Goal: Find specific fact: Find specific fact

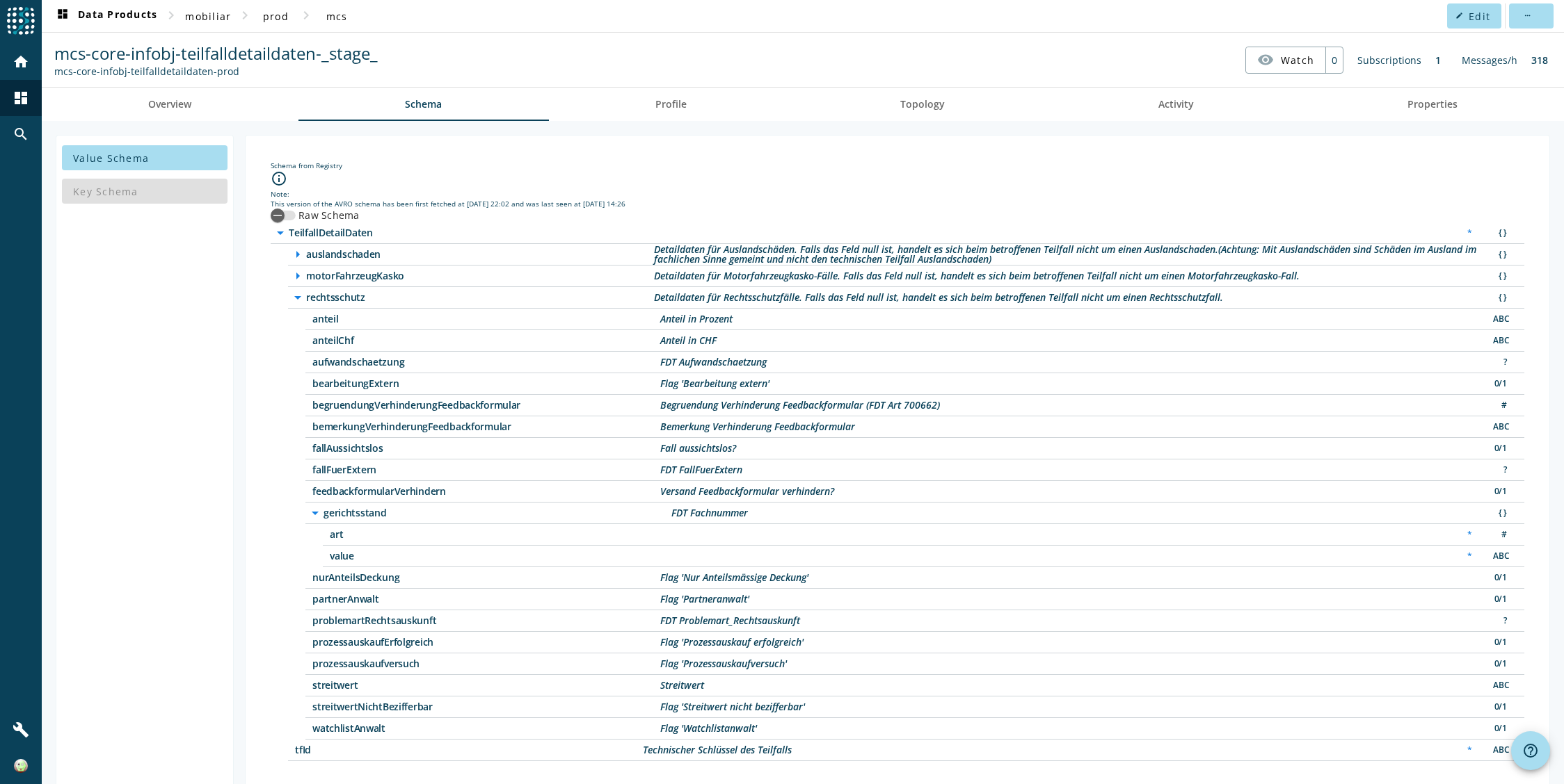
scroll to position [16, 0]
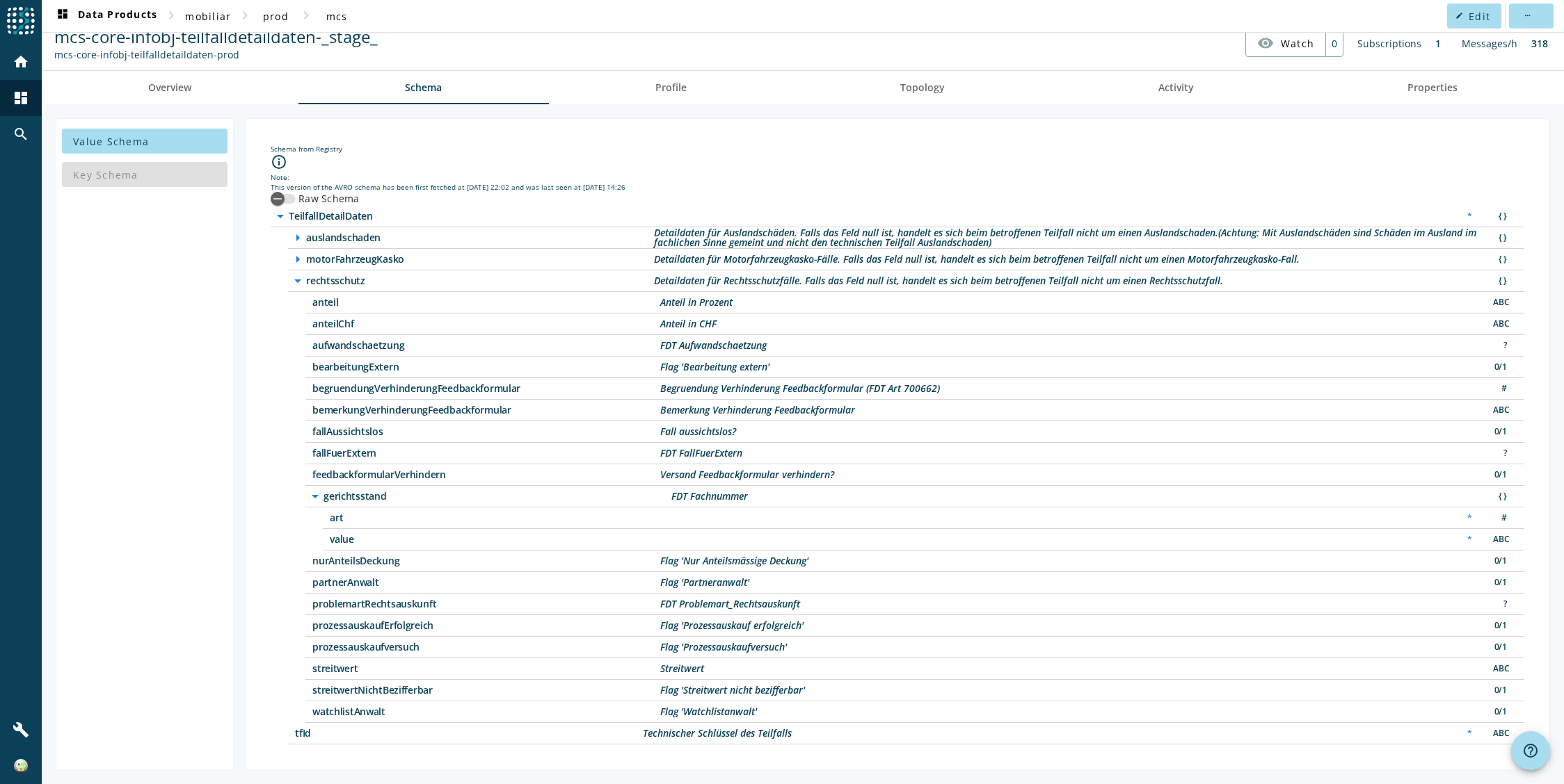
drag, startPoint x: 434, startPoint y: 690, endPoint x: 311, endPoint y: 669, distance: 124.8
click at [311, 669] on div "arrow_drop_down rechtsschutz Detaildaten für Rechtsschutzfälle. Falls das Feld …" at bounding box center [905, 497] width 1237 height 453
copy div "streitwert Streitwert ABC streitwertNichtBezifferbar"
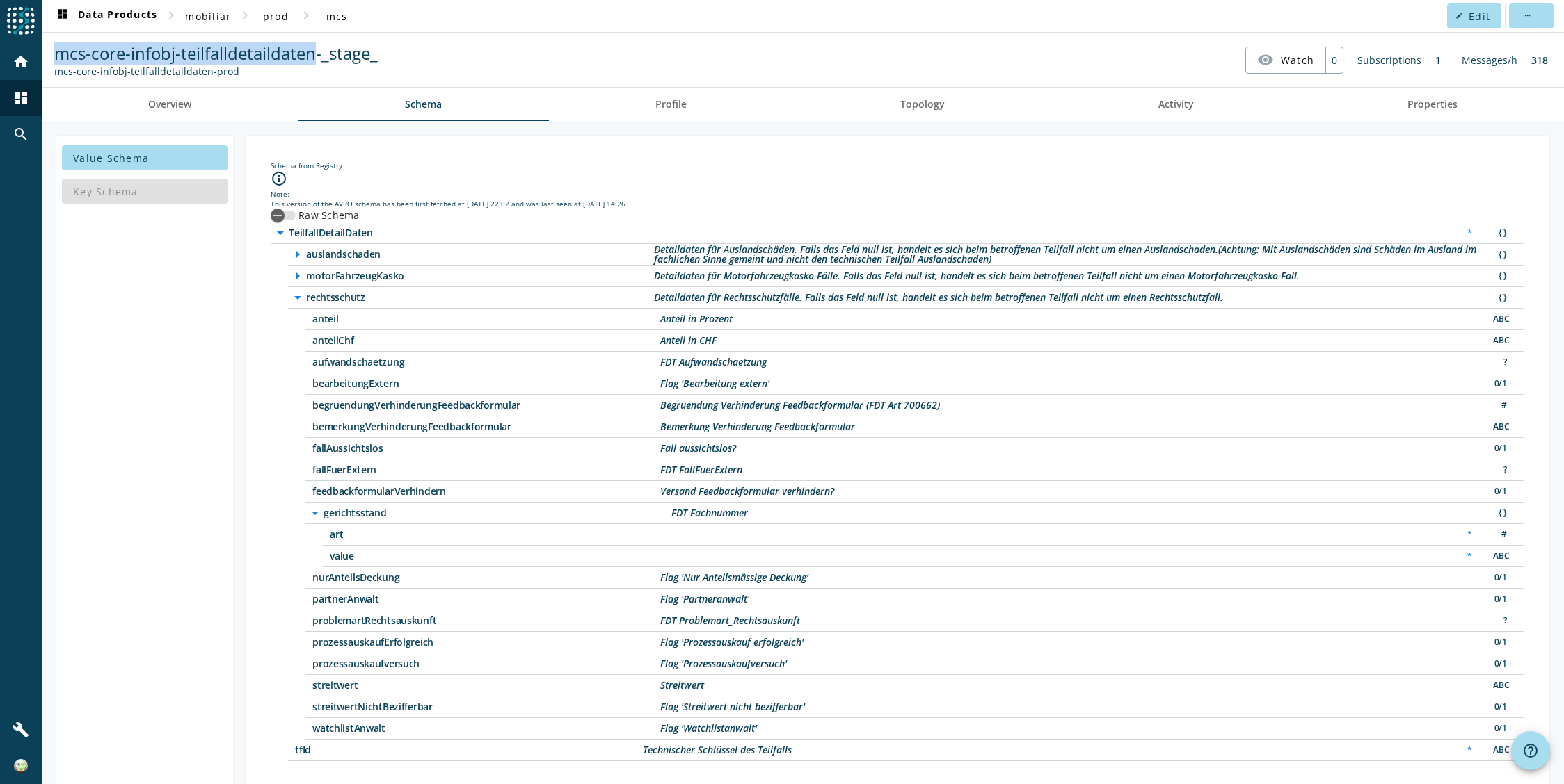
drag, startPoint x: 54, startPoint y: 56, endPoint x: 316, endPoint y: 57, distance: 262.0
click at [316, 57] on span "mcs-core-infobj-teilfalldetaildaten-_stage_" at bounding box center [216, 53] width 323 height 23
copy span "mcs-core-infobj-teilfalldetaildaten"
click at [690, 685] on div "Streitwert" at bounding box center [682, 685] width 44 height 10
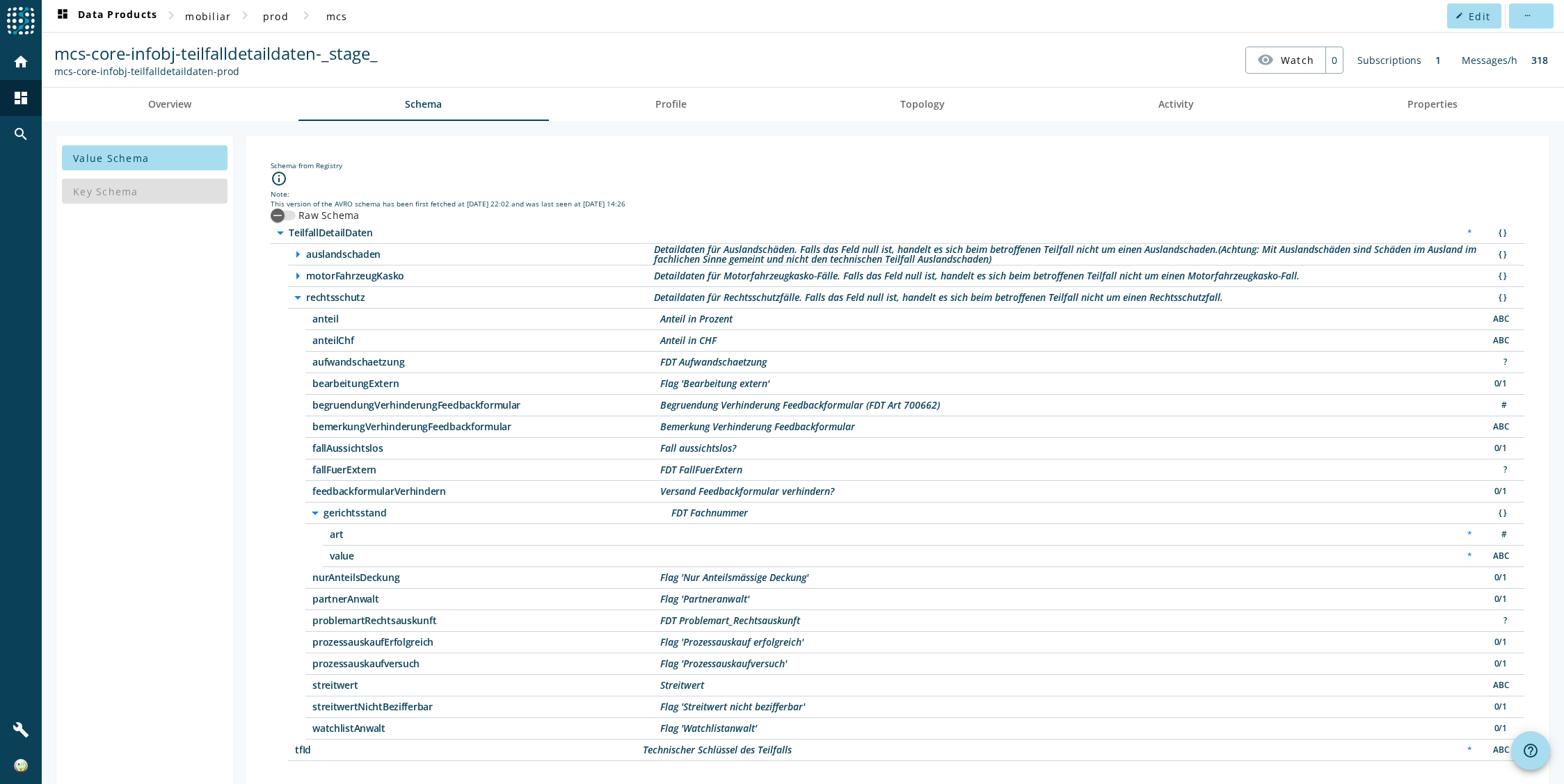
click at [1491, 690] on div "ABC" at bounding box center [1500, 685] width 28 height 15
